Goal: Task Accomplishment & Management: Complete application form

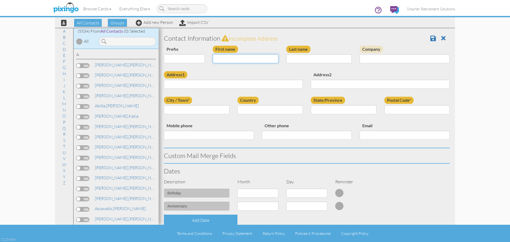
click at [223, 57] on input "First name" at bounding box center [246, 58] width 66 height 9
type input "[PERSON_NAME]"
paste input "[STREET_ADDRESS][US_STATE]"
type input "[STREET_ADDRESS][US_STATE]"
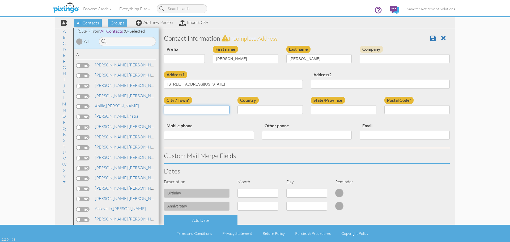
click at [178, 112] on input "City / Town*" at bounding box center [197, 109] width 66 height 9
type input "Fountain"
select select "object:84"
select select "object:17908"
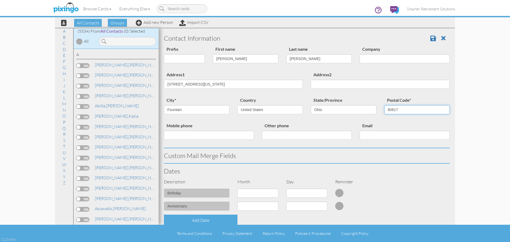
type input "80817"
click at [349, 113] on select "AA (Military) AE (Military) [US_STATE] [US_STATE] [US_STATE] AP (Military) [US_…" at bounding box center [344, 109] width 66 height 9
select select "object:17874"
click at [311, 105] on select "AA (Military) AE (Military) [US_STATE] [US_STATE] [US_STATE] AP (Military) [US_…" at bounding box center [344, 109] width 66 height 9
drag, startPoint x: 205, startPoint y: 84, endPoint x: 322, endPoint y: 86, distance: 116.8
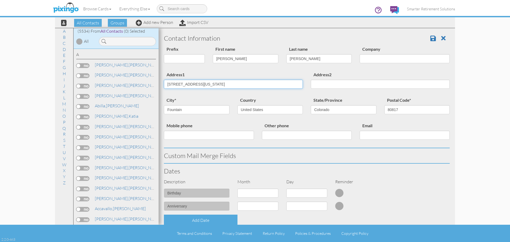
click at [322, 86] on div "Address1 [STREET_ADDRESS][US_STATE] Address2" at bounding box center [307, 83] width 294 height 25
type input "[STREET_ADDRESS]"
click at [215, 97] on div "city* Fountain" at bounding box center [197, 108] width 74 height 22
click at [410, 175] on div "Dates" at bounding box center [307, 171] width 294 height 15
click at [430, 37] on span at bounding box center [433, 38] width 6 height 6
